Goal: Information Seeking & Learning: Learn about a topic

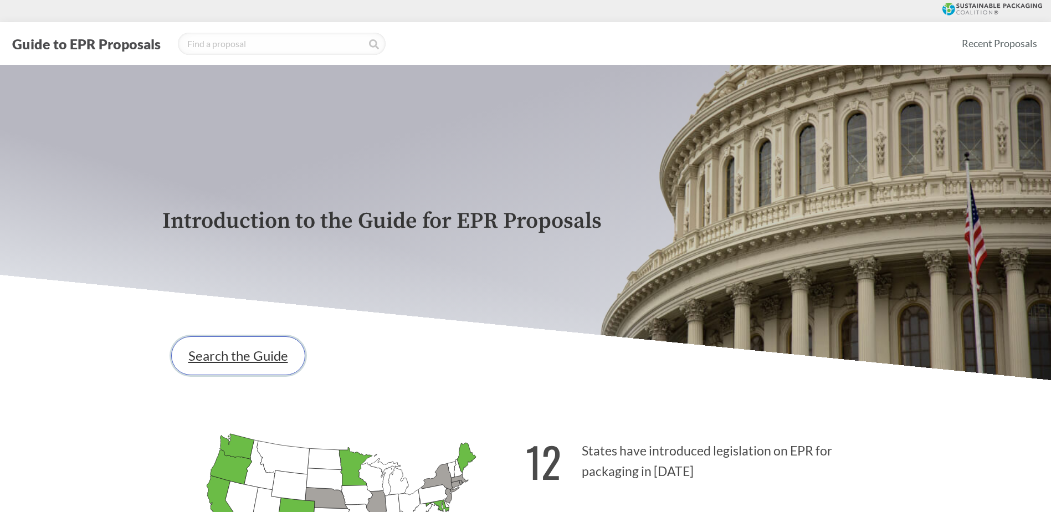
click at [254, 362] on link "Search the Guide" at bounding box center [238, 355] width 134 height 39
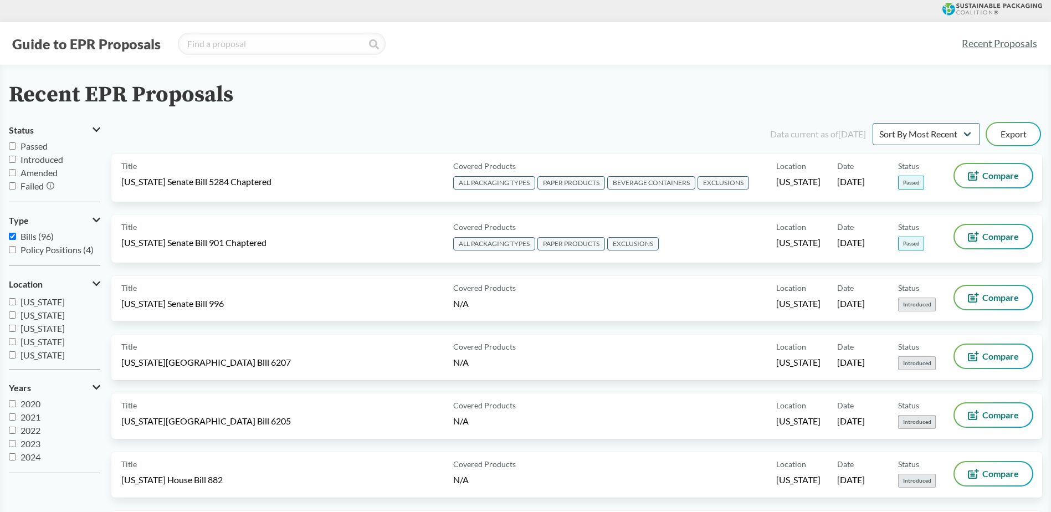
scroll to position [117, 0]
click at [13, 341] on input "[US_STATE]" at bounding box center [12, 342] width 7 height 7
checkbox input "true"
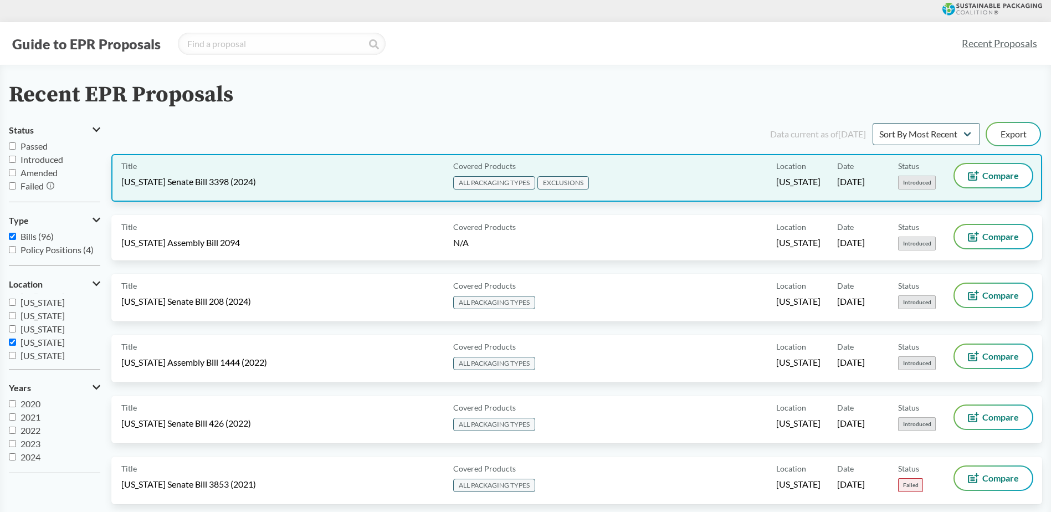
click at [679, 168] on div "Covered Products ALL PACKAGING TYPES EXCLUSIONS" at bounding box center [613, 178] width 328 height 28
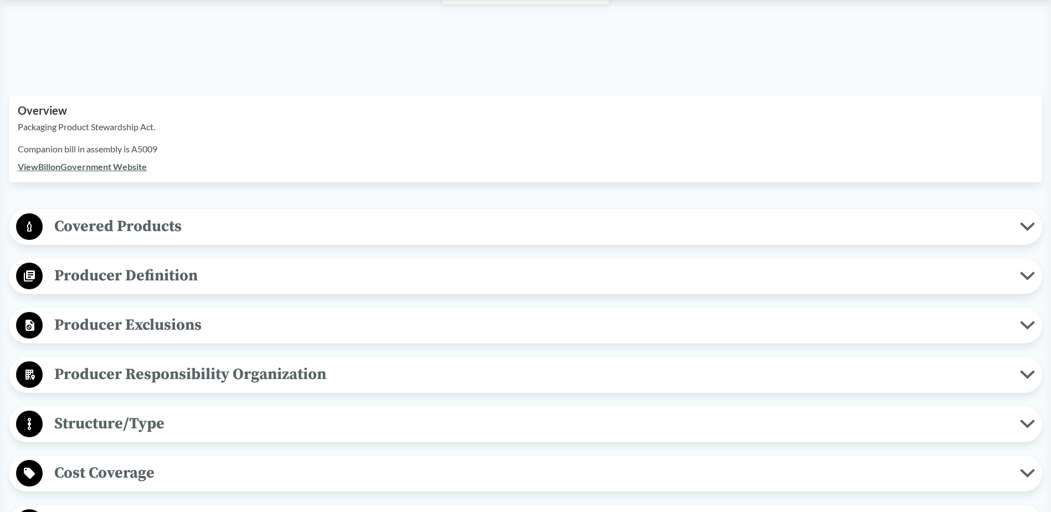
scroll to position [333, 0]
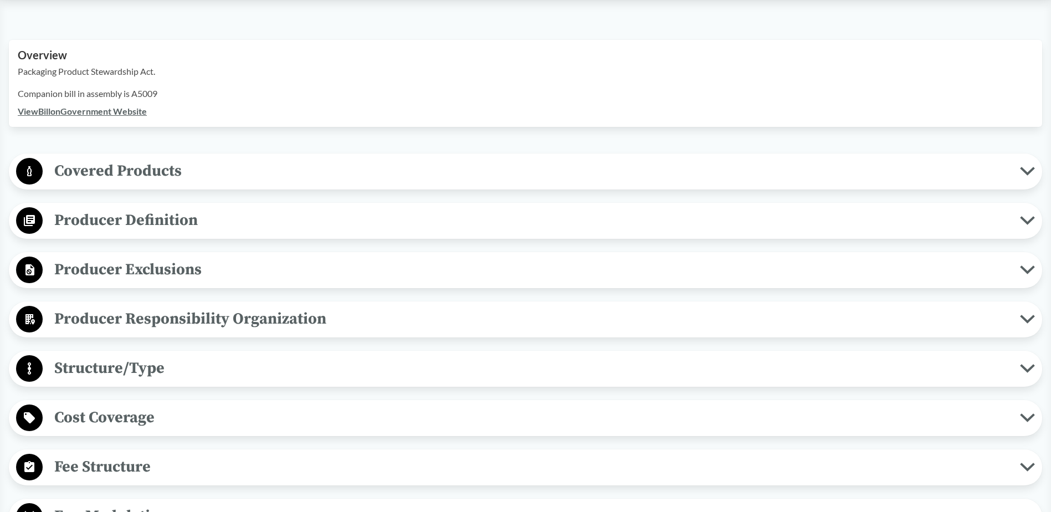
click at [129, 315] on span "Producer Responsibility Organization" at bounding box center [532, 318] width 978 height 25
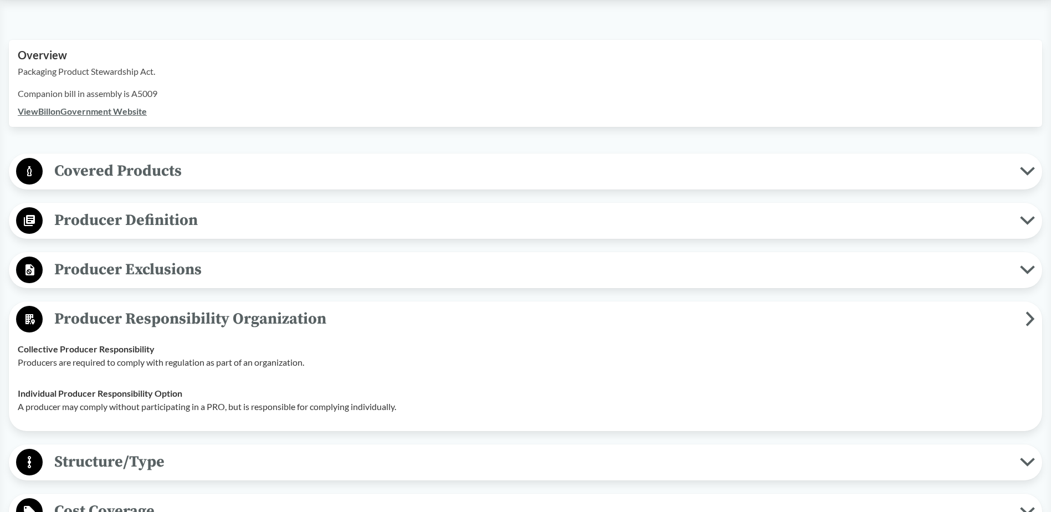
click at [169, 224] on span "Producer Definition" at bounding box center [532, 220] width 978 height 25
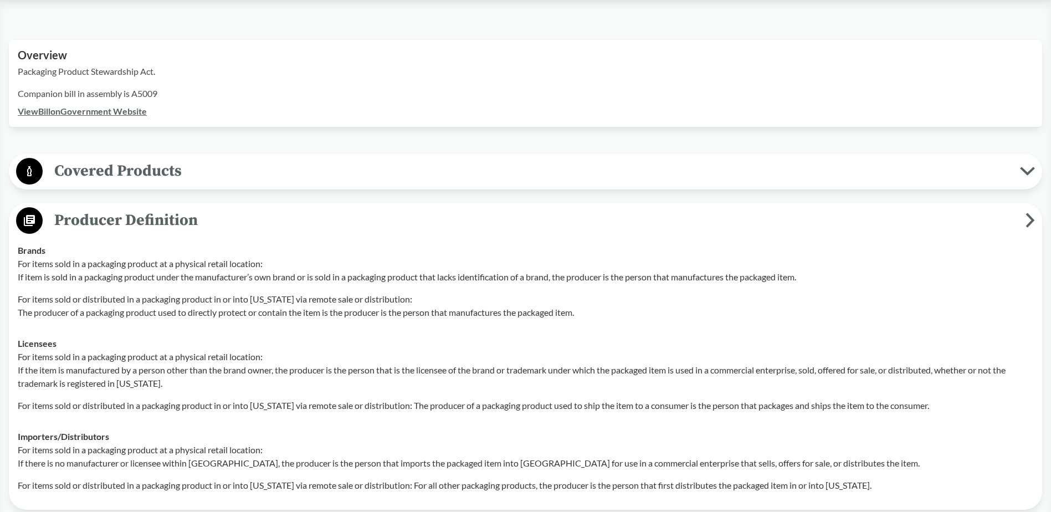
click at [185, 176] on span "Covered Products" at bounding box center [532, 171] width 978 height 25
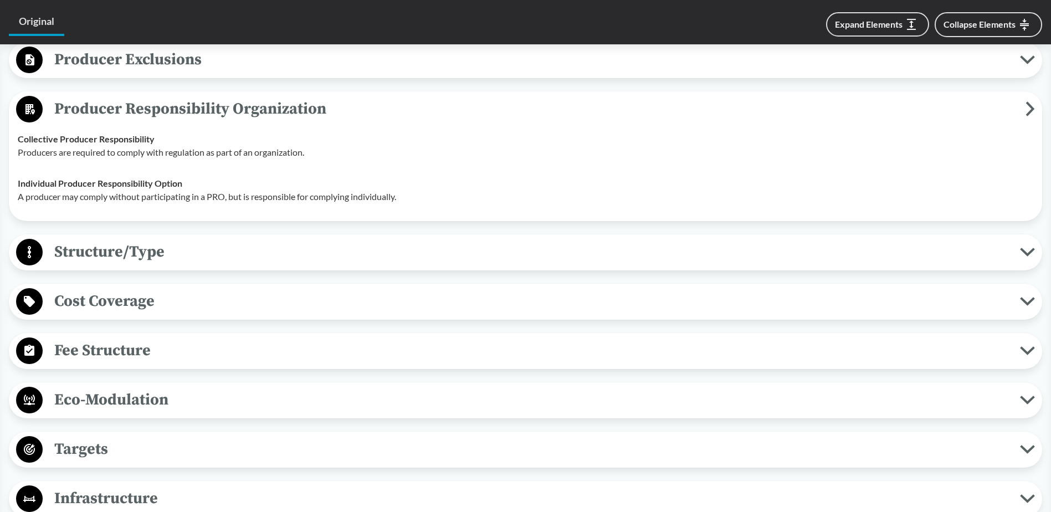
scroll to position [1053, 0]
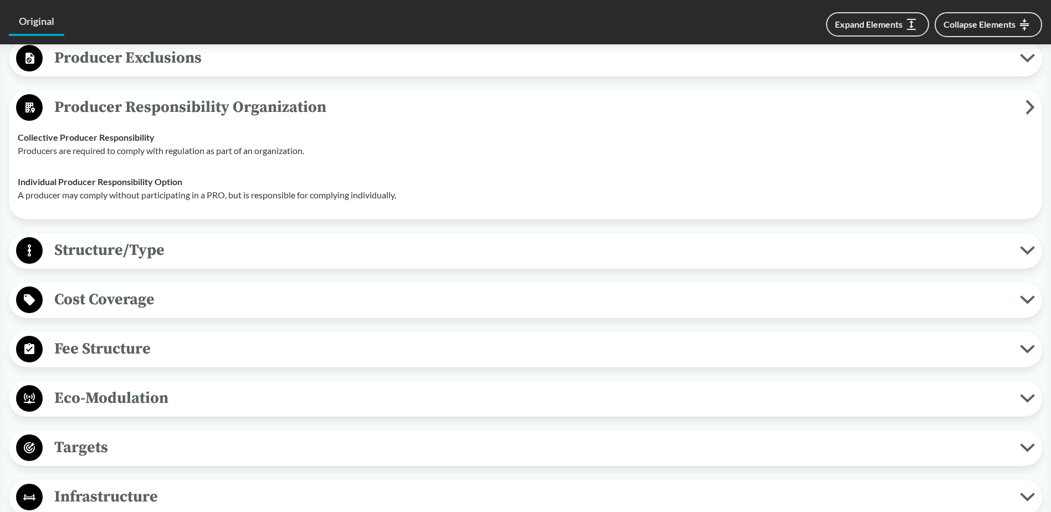
click at [186, 391] on span "Eco-Modulation" at bounding box center [532, 398] width 978 height 25
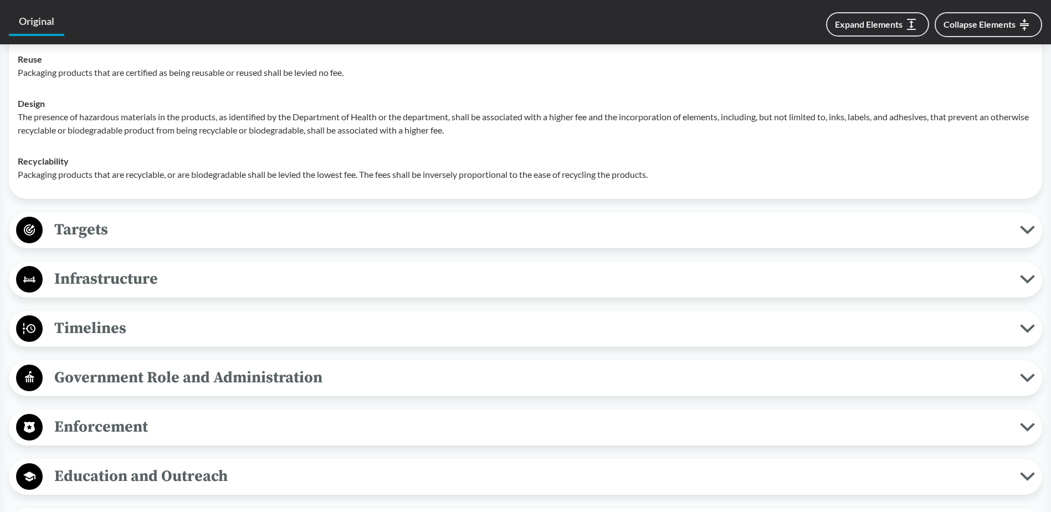
scroll to position [1496, 0]
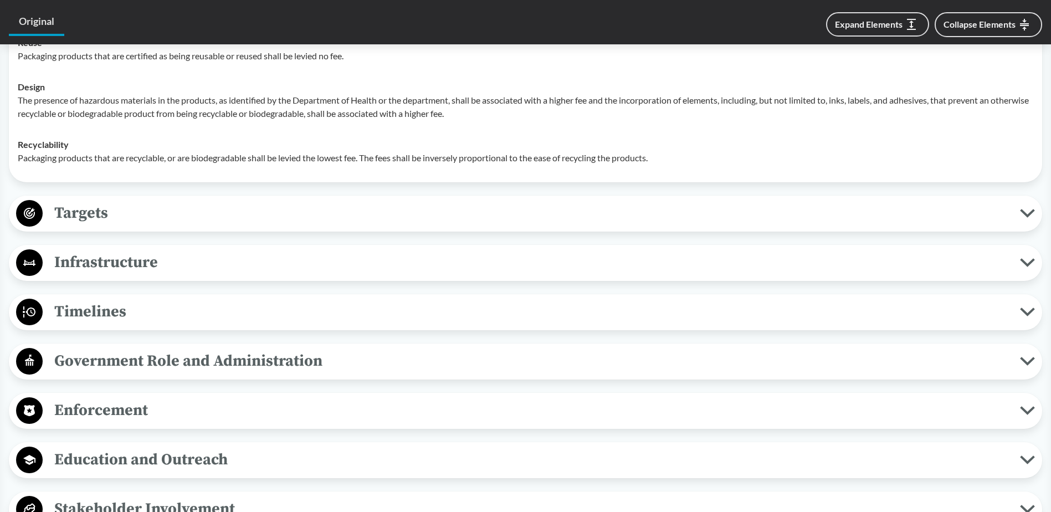
click at [177, 364] on span "Government Role and Administration" at bounding box center [532, 361] width 978 height 25
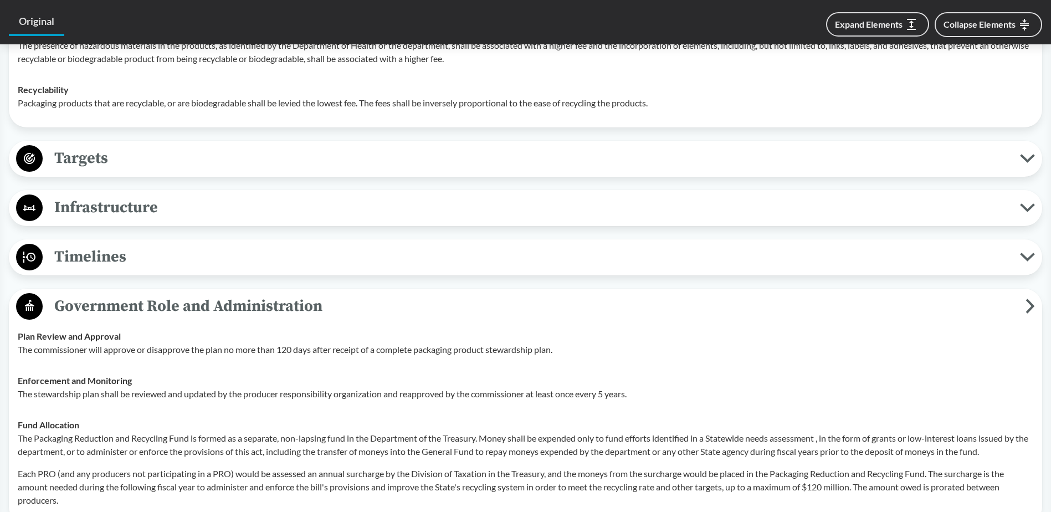
scroll to position [1718, 0]
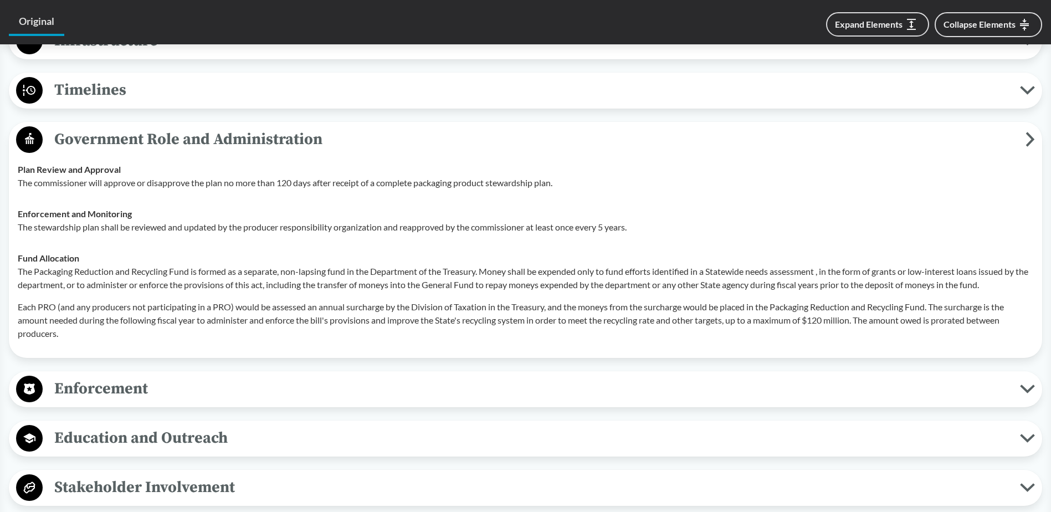
click at [158, 438] on span "Education and Outreach" at bounding box center [532, 438] width 978 height 25
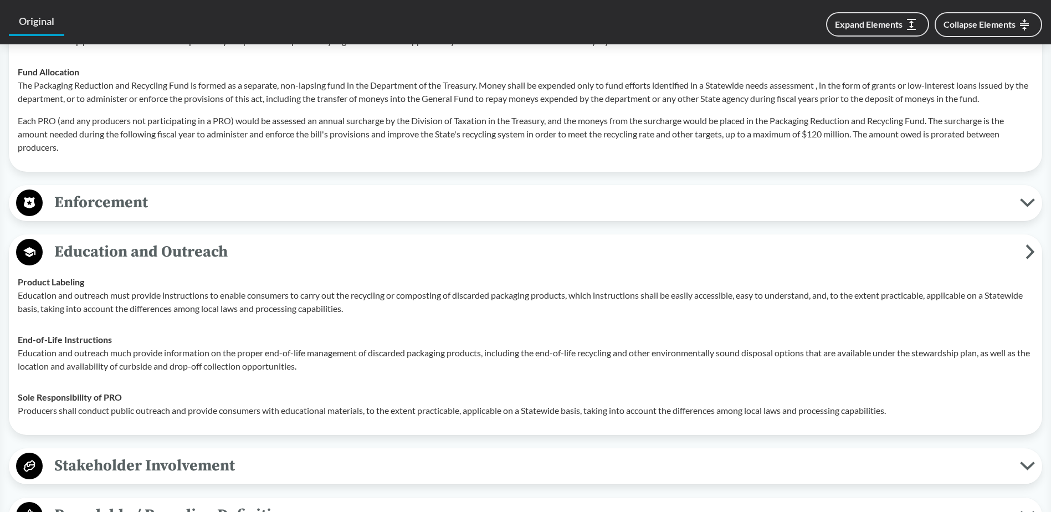
scroll to position [1940, 0]
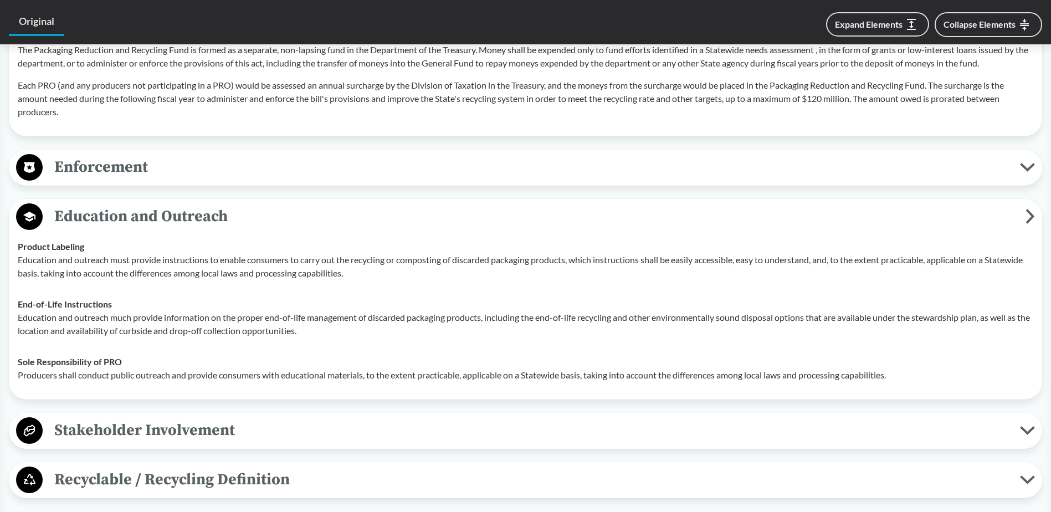
click at [233, 431] on span "Stakeholder Involvement" at bounding box center [532, 430] width 978 height 25
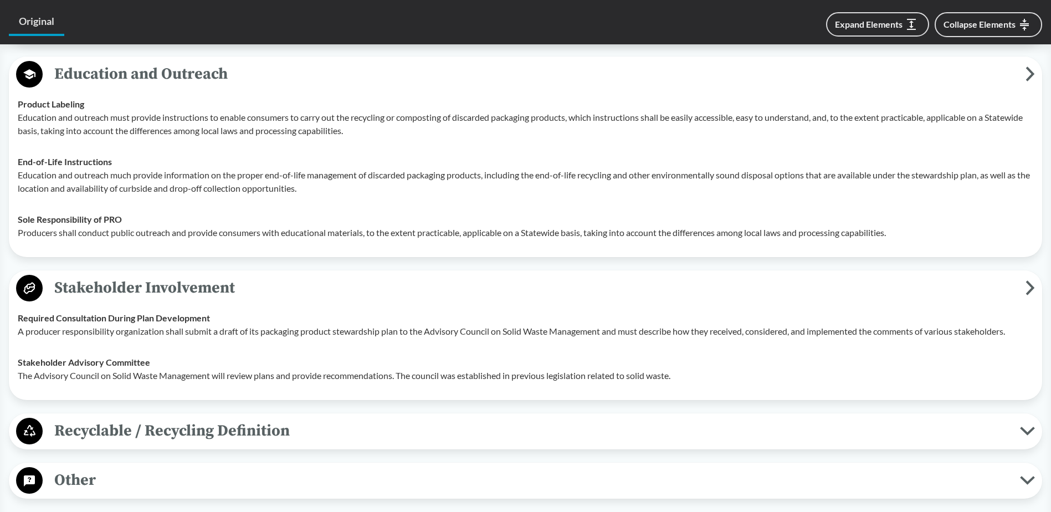
scroll to position [2217, 0]
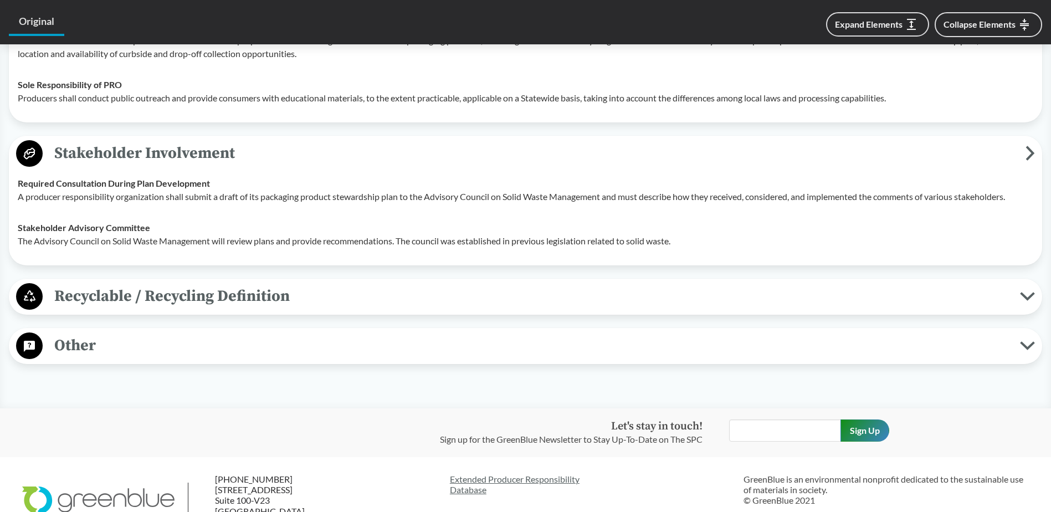
click at [232, 359] on button "Other" at bounding box center [526, 346] width 1026 height 28
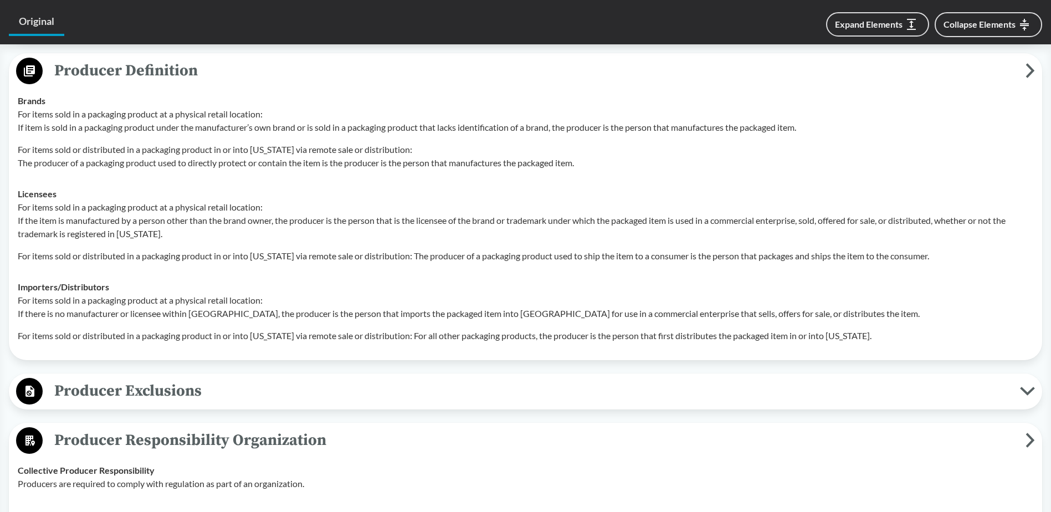
scroll to position [721, 0]
click at [181, 390] on span "Producer Exclusions" at bounding box center [532, 390] width 978 height 25
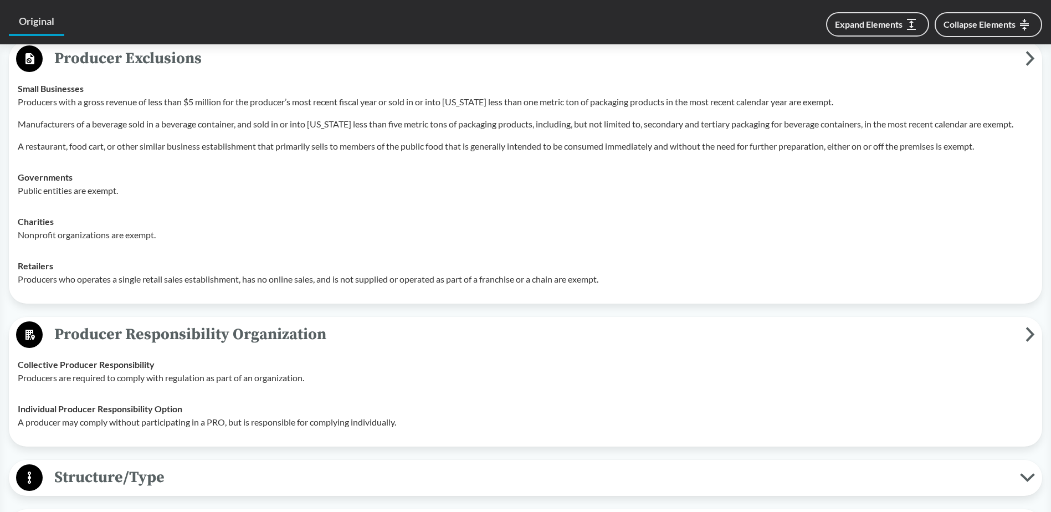
scroll to position [1164, 0]
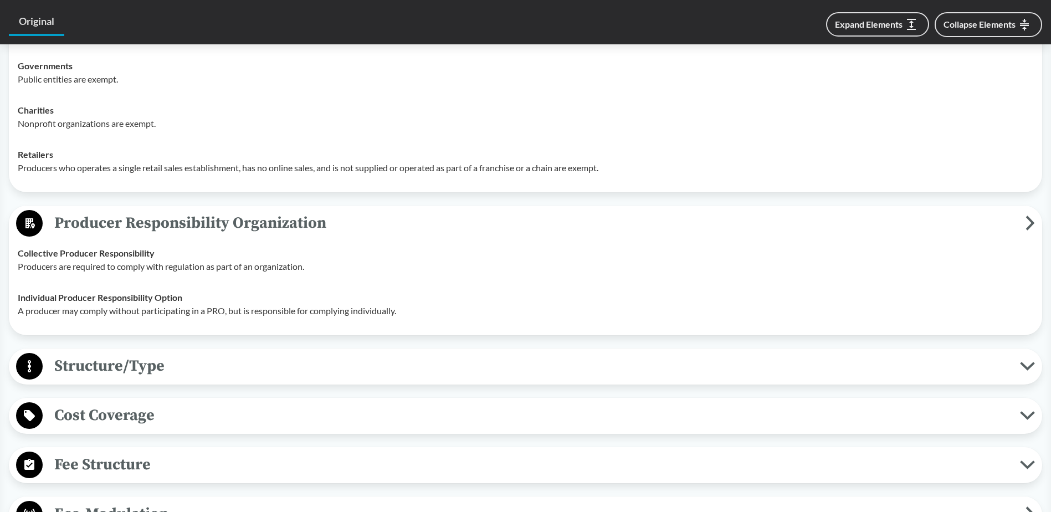
click at [265, 371] on span "Structure/Type" at bounding box center [532, 366] width 978 height 25
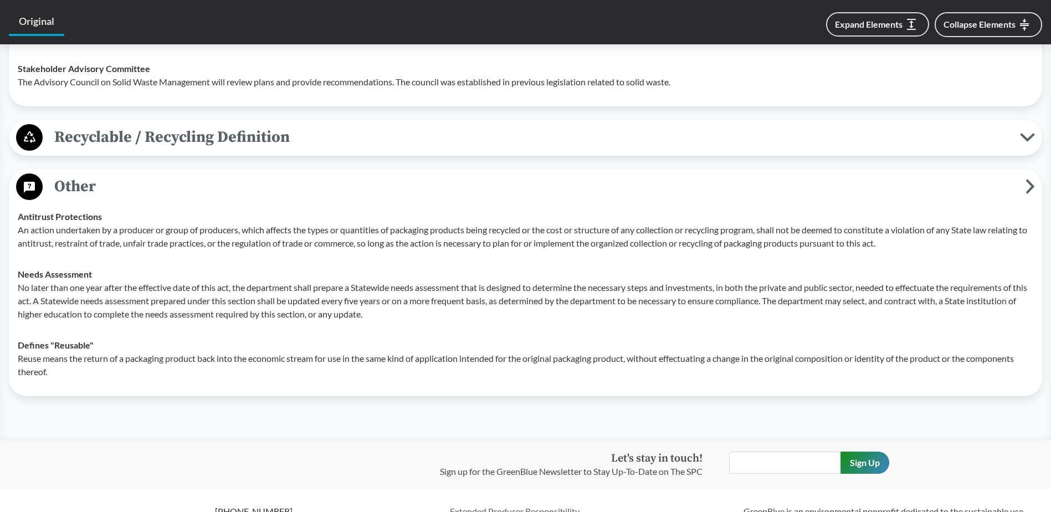
scroll to position [2660, 0]
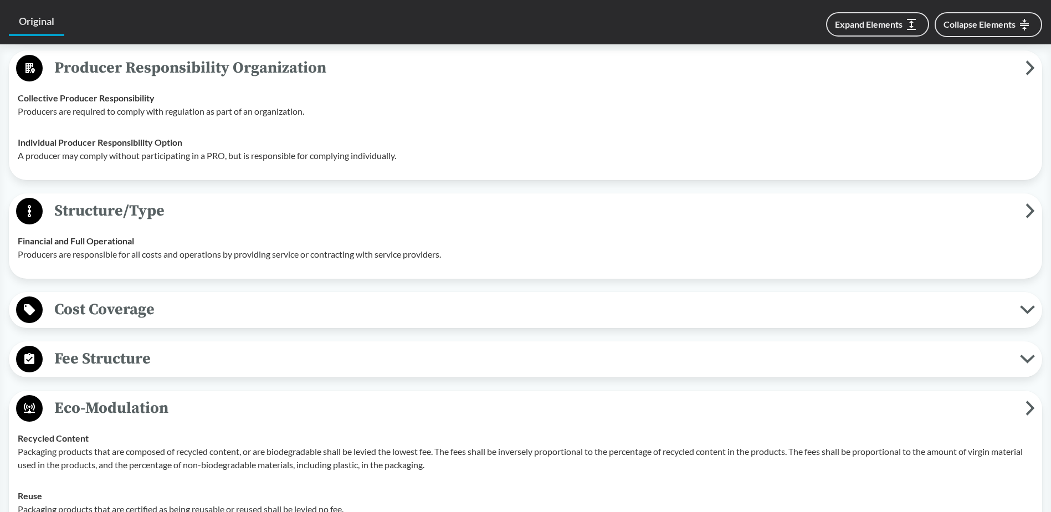
scroll to position [1441, 0]
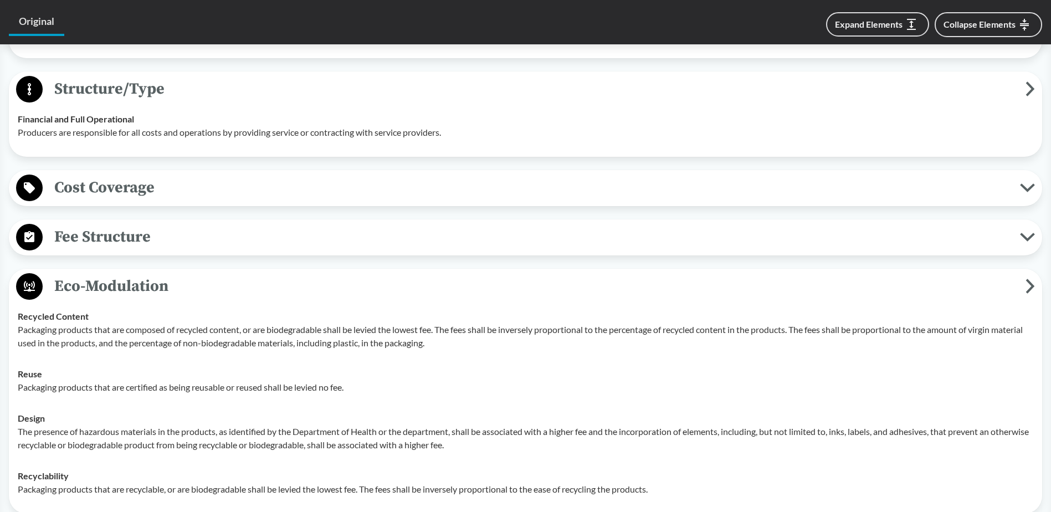
click at [539, 195] on span "Cost Coverage" at bounding box center [532, 187] width 978 height 25
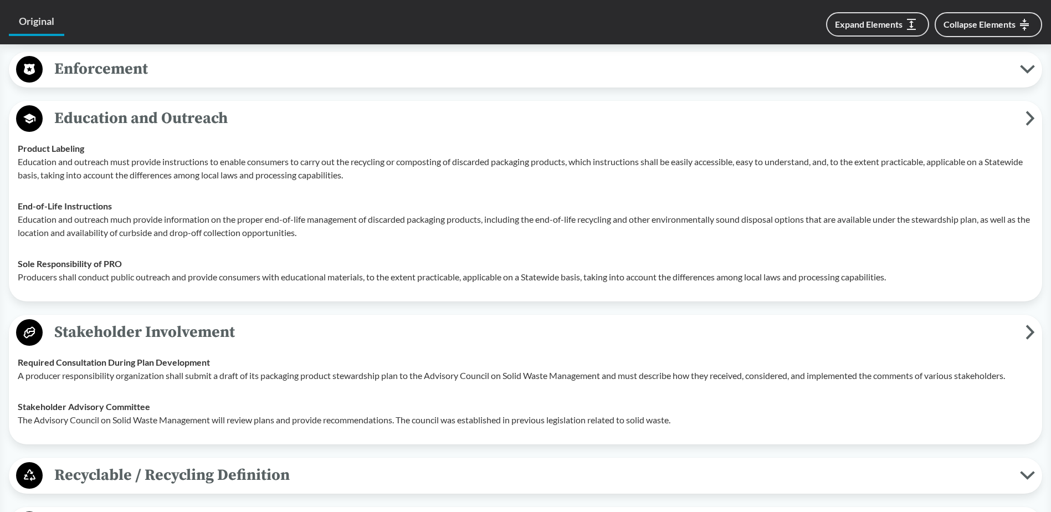
scroll to position [2660, 0]
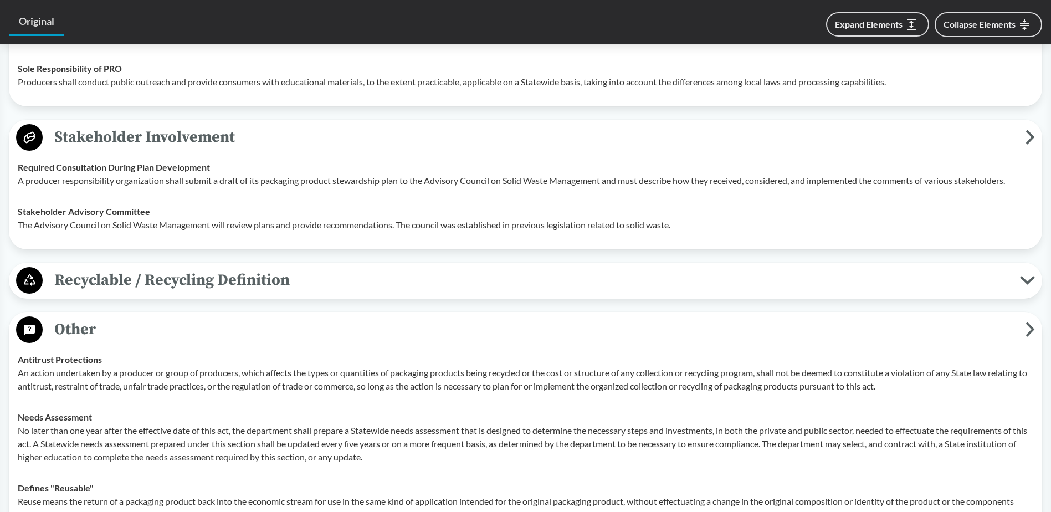
click at [222, 286] on span "Recyclable / Recycling Definition" at bounding box center [532, 280] width 978 height 25
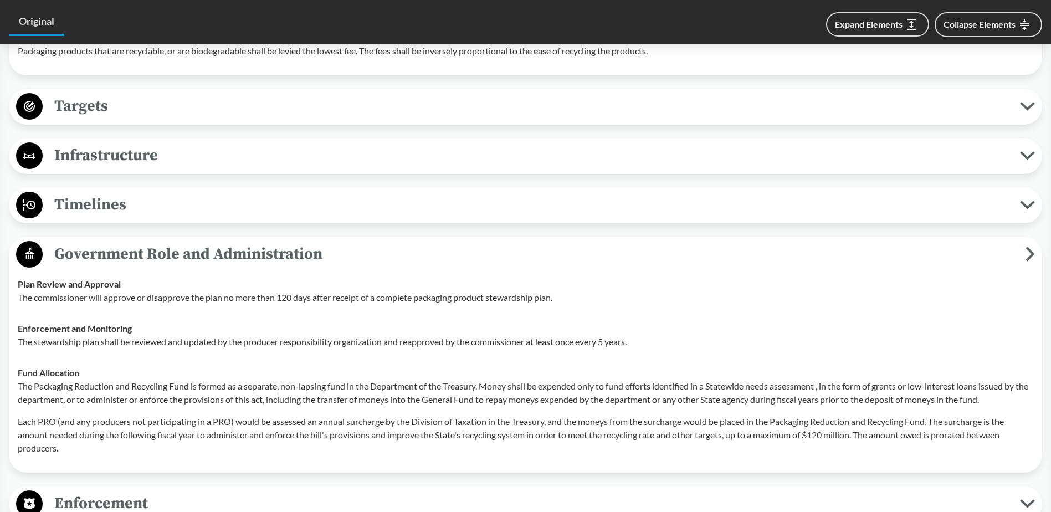
scroll to position [1829, 0]
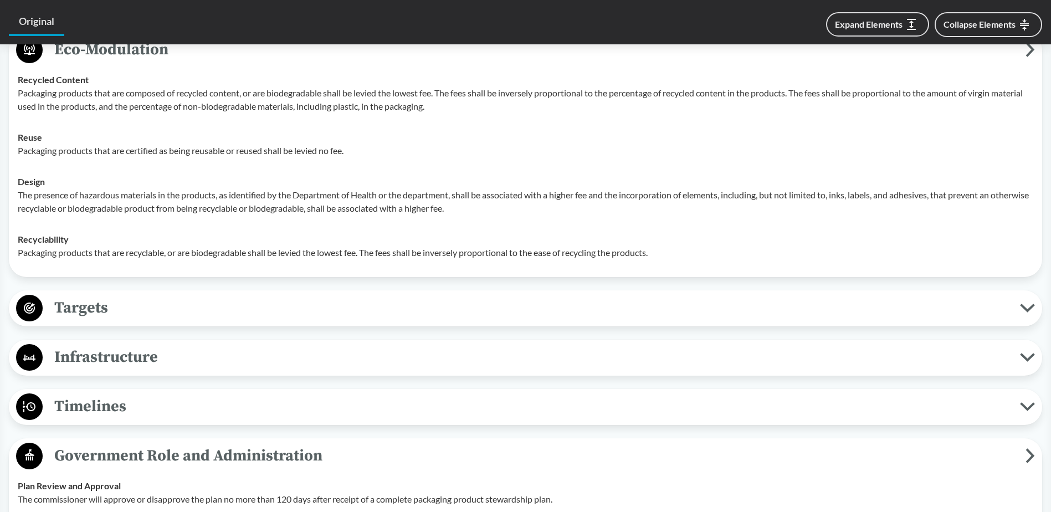
click at [73, 413] on span "Timelines" at bounding box center [532, 406] width 978 height 25
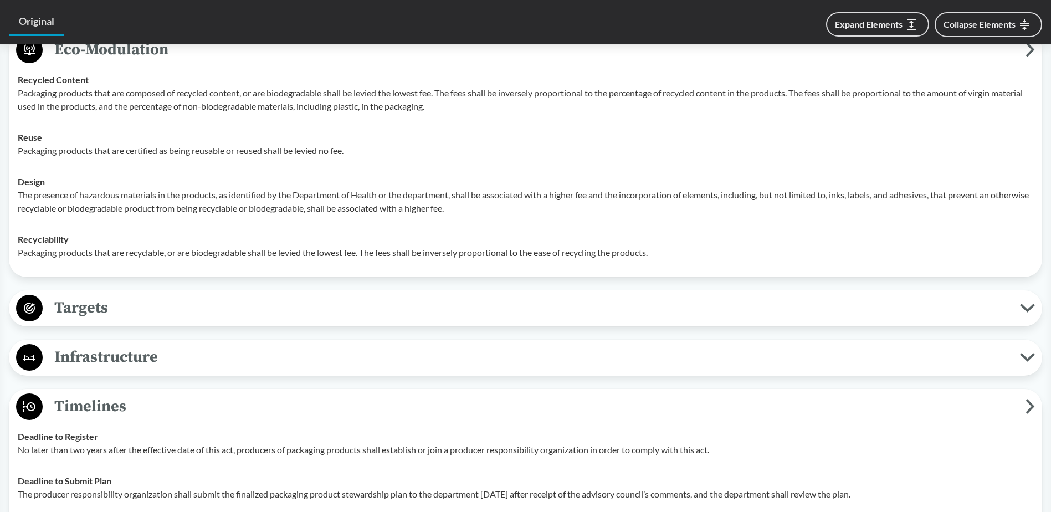
click at [223, 313] on span "Targets" at bounding box center [532, 307] width 978 height 25
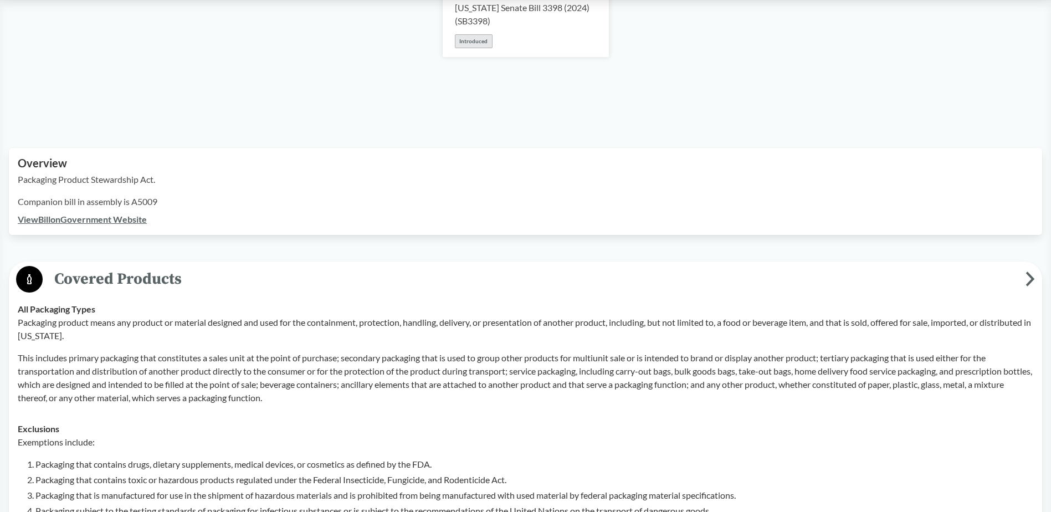
scroll to position [222, 0]
